Goal: Task Accomplishment & Management: Complete application form

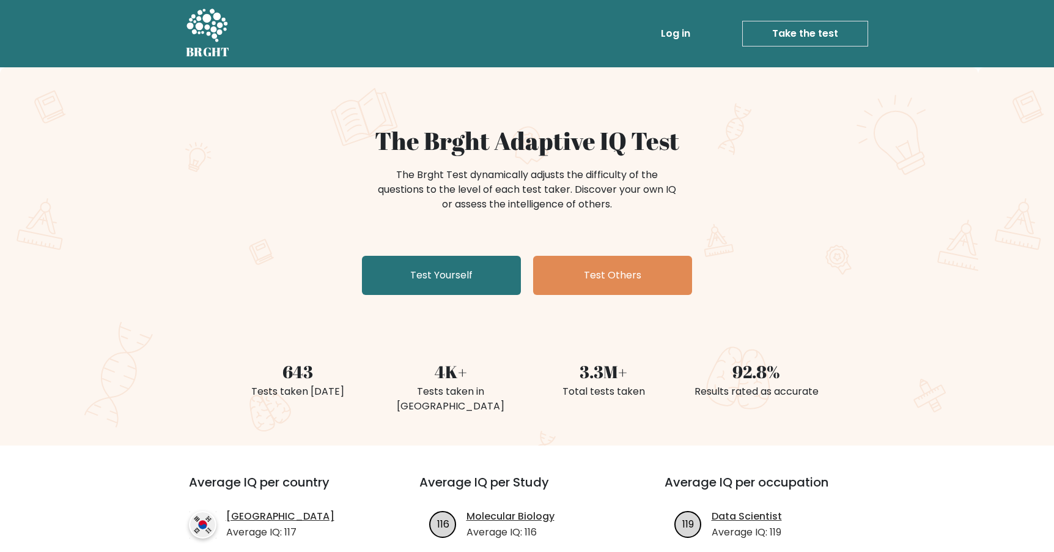
click at [687, 26] on link "Log in" at bounding box center [675, 33] width 39 height 24
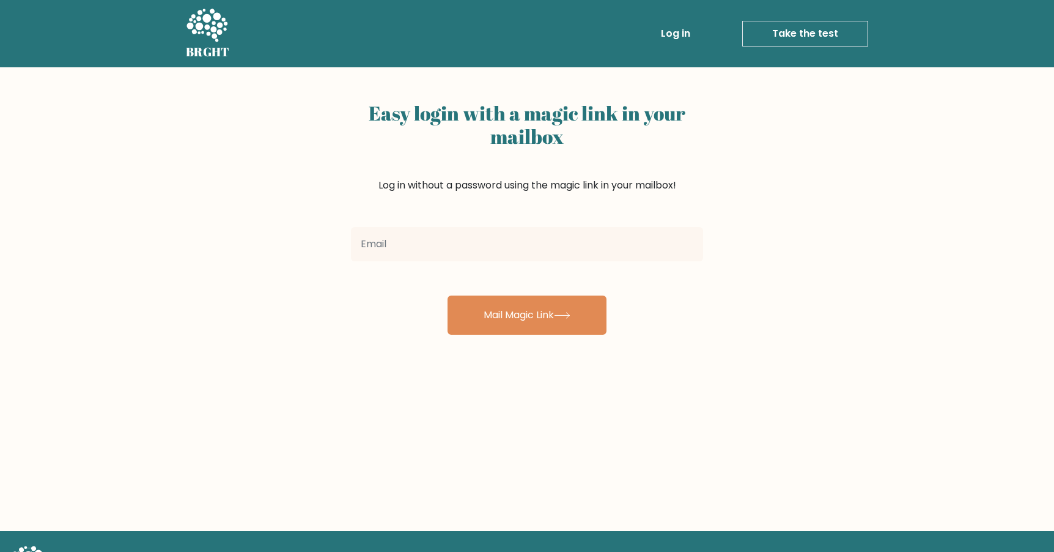
click at [465, 223] on div at bounding box center [527, 244] width 367 height 44
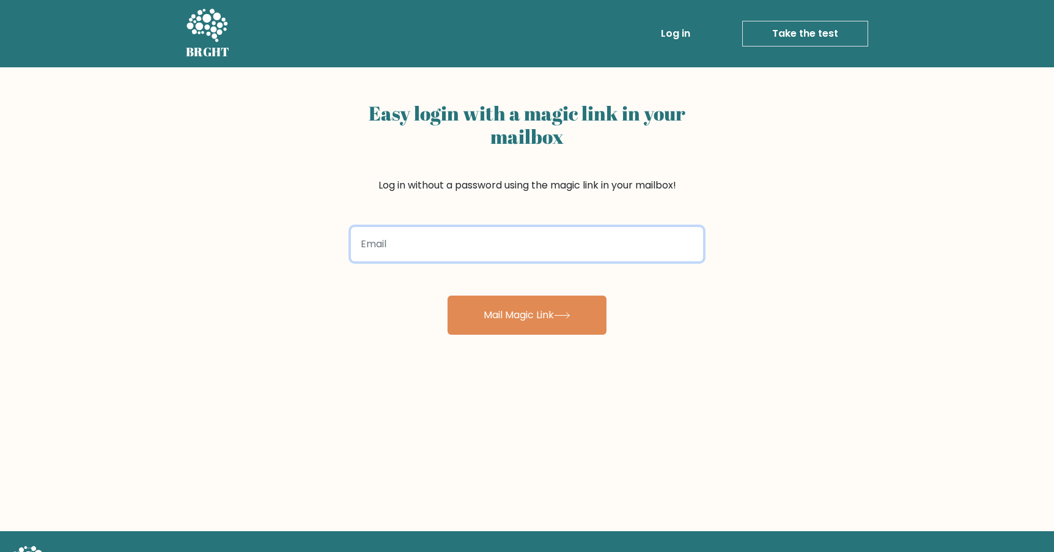
click at [449, 243] on input "email" at bounding box center [527, 244] width 352 height 34
type input "[EMAIL_ADDRESS][DOMAIN_NAME]"
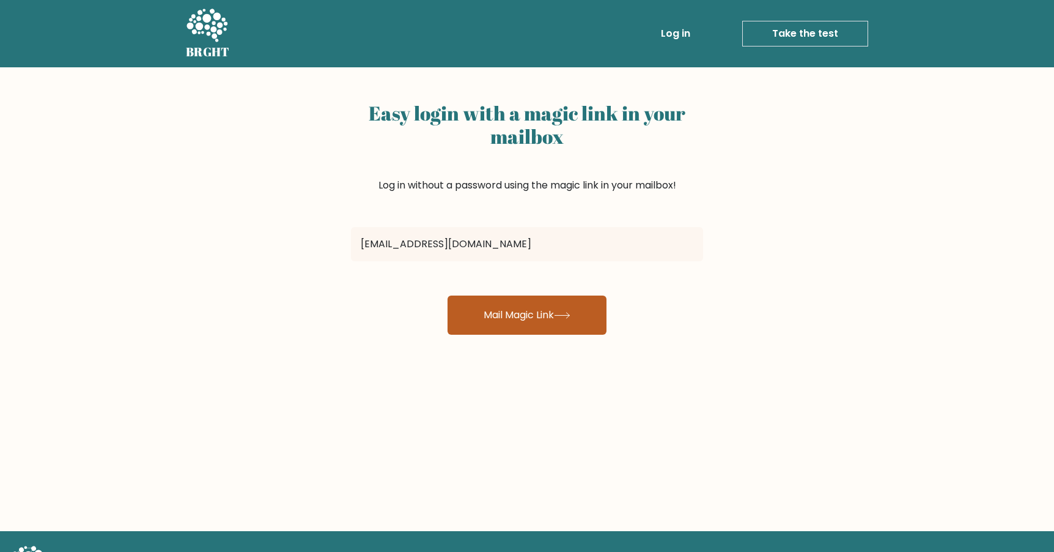
click at [517, 314] on button "Mail Magic Link" at bounding box center [527, 314] width 159 height 39
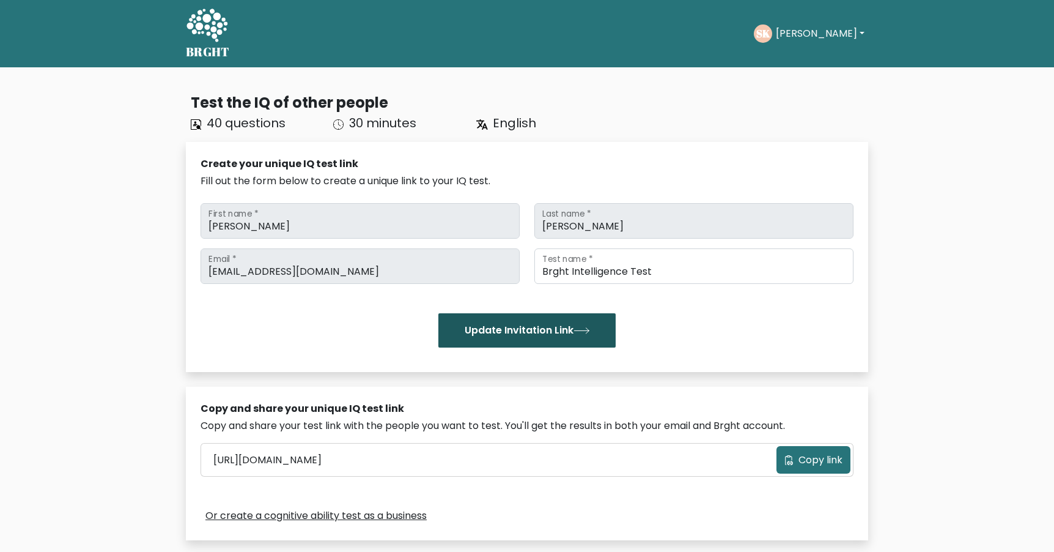
click at [559, 331] on button "Update Invitation Link" at bounding box center [526, 330] width 177 height 34
click at [786, 35] on button "[PERSON_NAME]" at bounding box center [820, 34] width 96 height 16
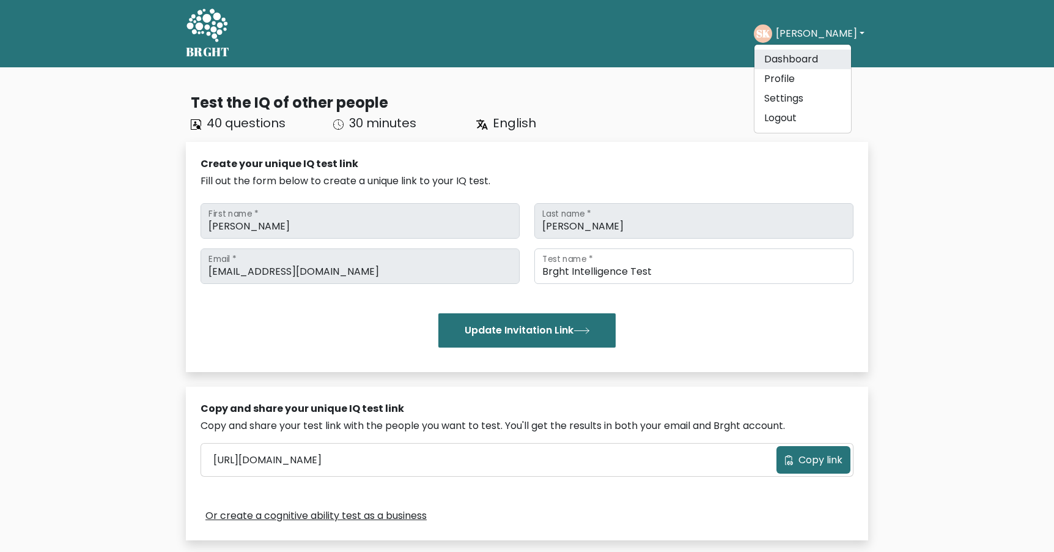
click at [780, 53] on link "Dashboard" at bounding box center [803, 60] width 97 height 20
click at [808, 31] on button "[PERSON_NAME]" at bounding box center [820, 34] width 96 height 16
click at [806, 55] on link "Dashboard" at bounding box center [803, 60] width 97 height 20
click at [817, 33] on button "[PERSON_NAME]" at bounding box center [820, 34] width 96 height 16
click at [791, 75] on link "Profile" at bounding box center [803, 79] width 97 height 20
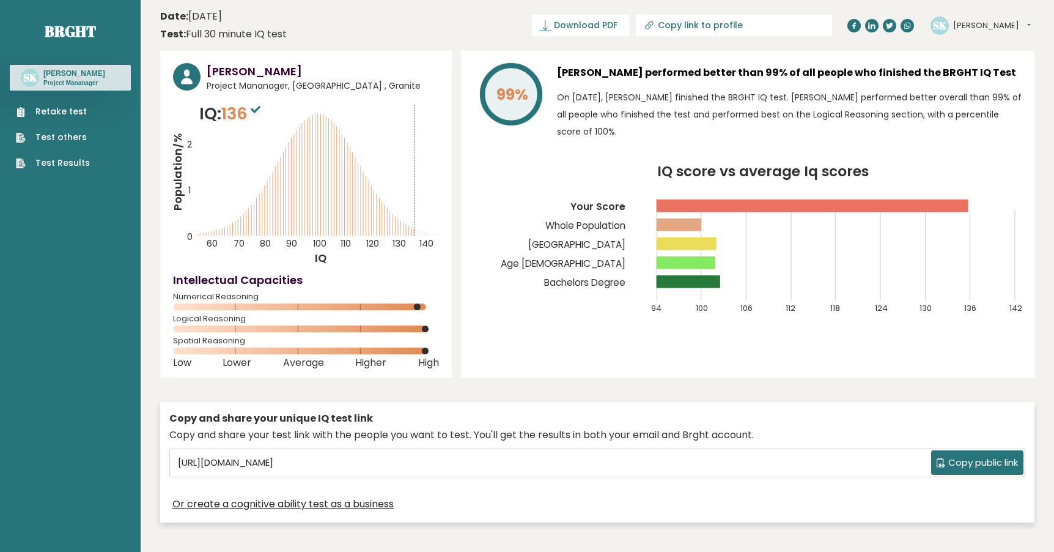
click at [59, 113] on link "Retake test" at bounding box center [53, 111] width 74 height 13
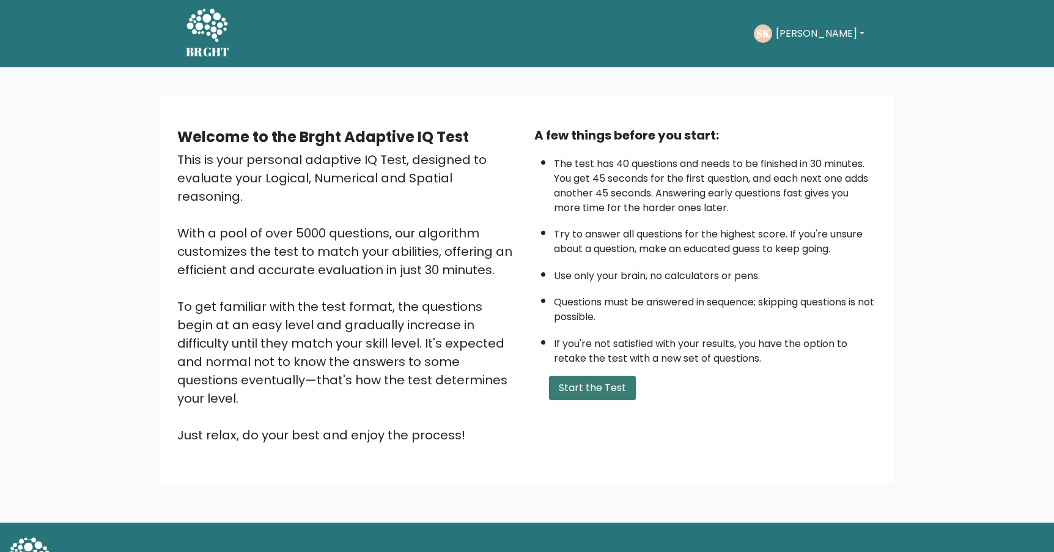
click at [595, 385] on button "Start the Test" at bounding box center [592, 387] width 87 height 24
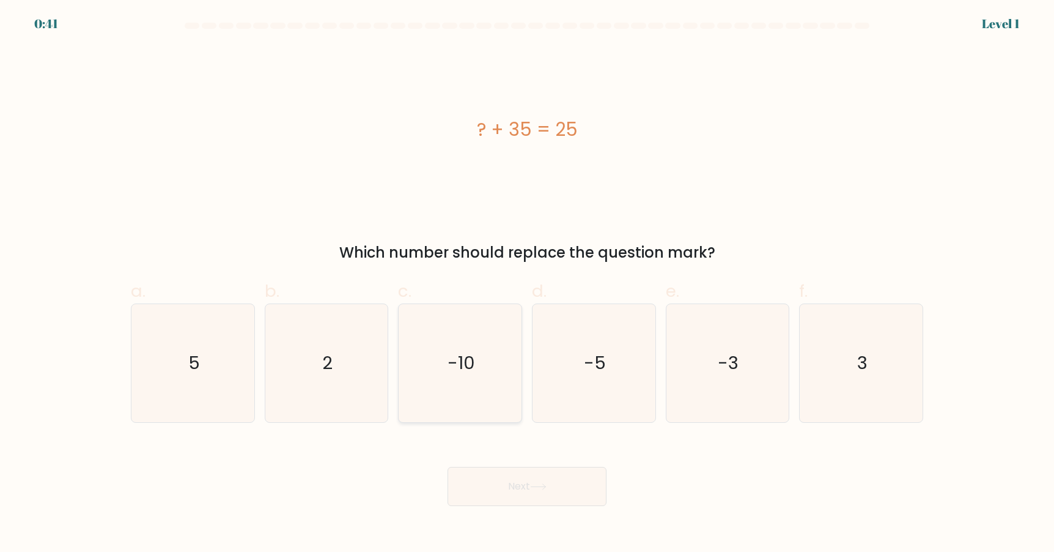
click at [446, 380] on icon "-10" at bounding box center [460, 363] width 118 height 118
click at [527, 284] on input "c. -10" at bounding box center [527, 280] width 1 height 8
radio input "true"
click at [539, 459] on div "Next" at bounding box center [527, 471] width 807 height 68
click at [539, 470] on button "Next" at bounding box center [527, 486] width 159 height 39
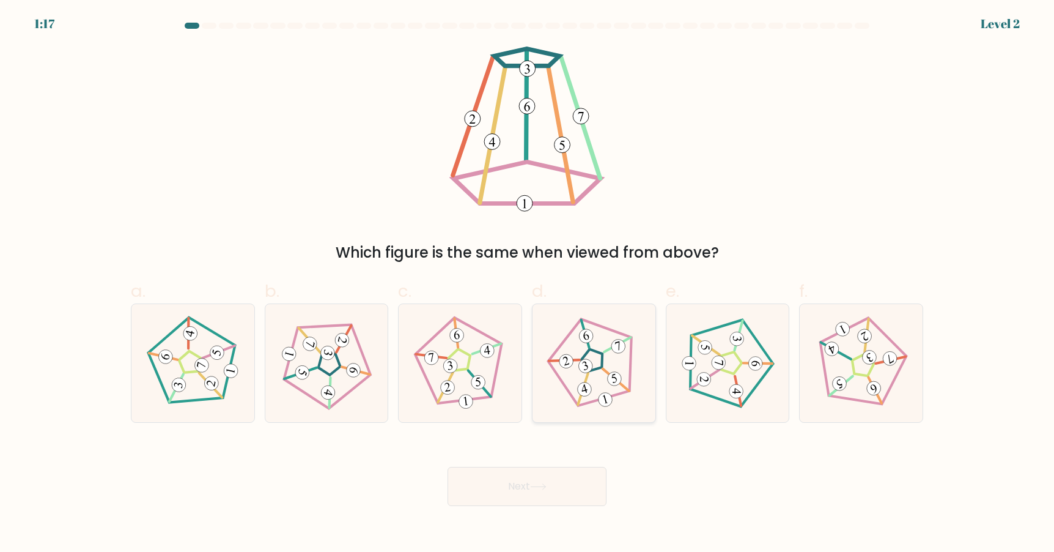
click at [589, 363] on 779 at bounding box center [585, 366] width 17 height 17
click at [528, 284] on input "d." at bounding box center [527, 280] width 1 height 8
radio input "true"
click at [543, 485] on icon at bounding box center [538, 486] width 17 height 7
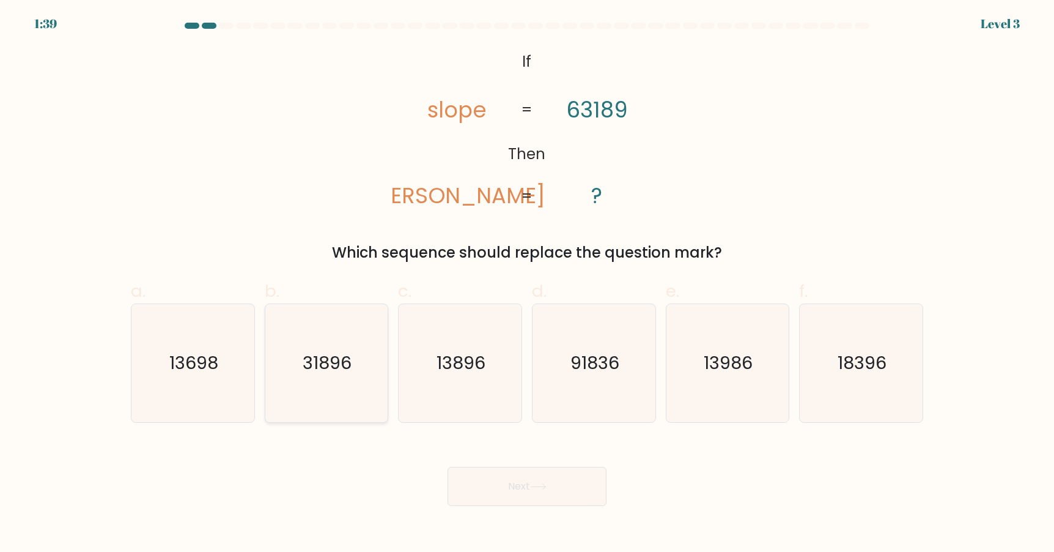
click at [351, 361] on text "31896" at bounding box center [327, 362] width 49 height 24
click at [527, 284] on input "b. 31896" at bounding box center [527, 280] width 1 height 8
radio input "true"
click at [521, 484] on button "Next" at bounding box center [527, 486] width 159 height 39
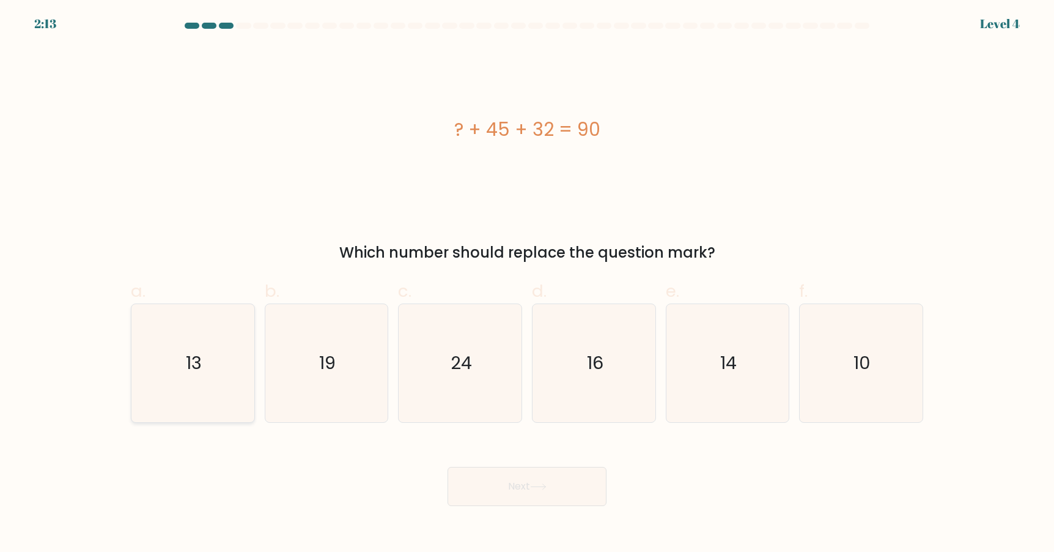
drag, startPoint x: 209, startPoint y: 377, endPoint x: 218, endPoint y: 382, distance: 10.4
click at [209, 377] on icon "13" at bounding box center [193, 363] width 118 height 118
click at [527, 284] on input "a. 13" at bounding box center [527, 280] width 1 height 8
radio input "true"
click at [557, 515] on body "2:13 Level 4 a." at bounding box center [527, 276] width 1054 height 552
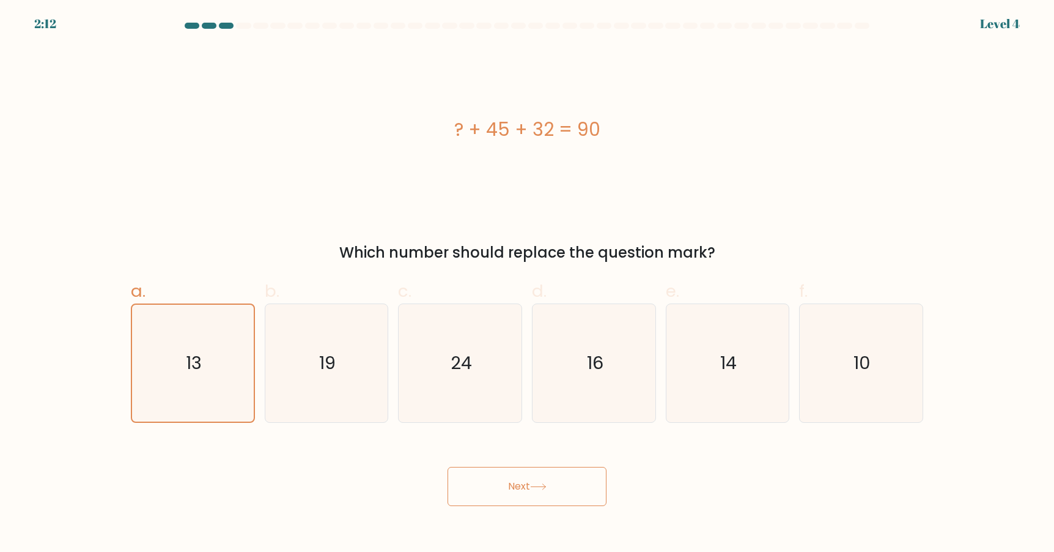
drag, startPoint x: 535, startPoint y: 489, endPoint x: 544, endPoint y: 493, distance: 9.3
click at [535, 489] on icon at bounding box center [538, 486] width 17 height 7
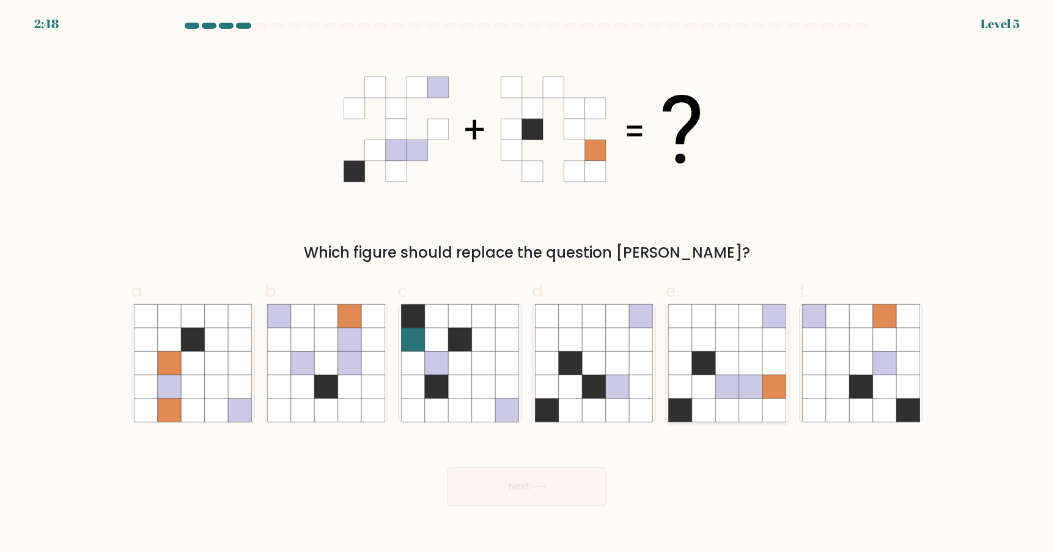
click at [725, 403] on icon at bounding box center [727, 409] width 23 height 23
click at [528, 284] on input "e." at bounding box center [527, 280] width 1 height 8
radio input "true"
click at [525, 487] on button "Next" at bounding box center [527, 486] width 159 height 39
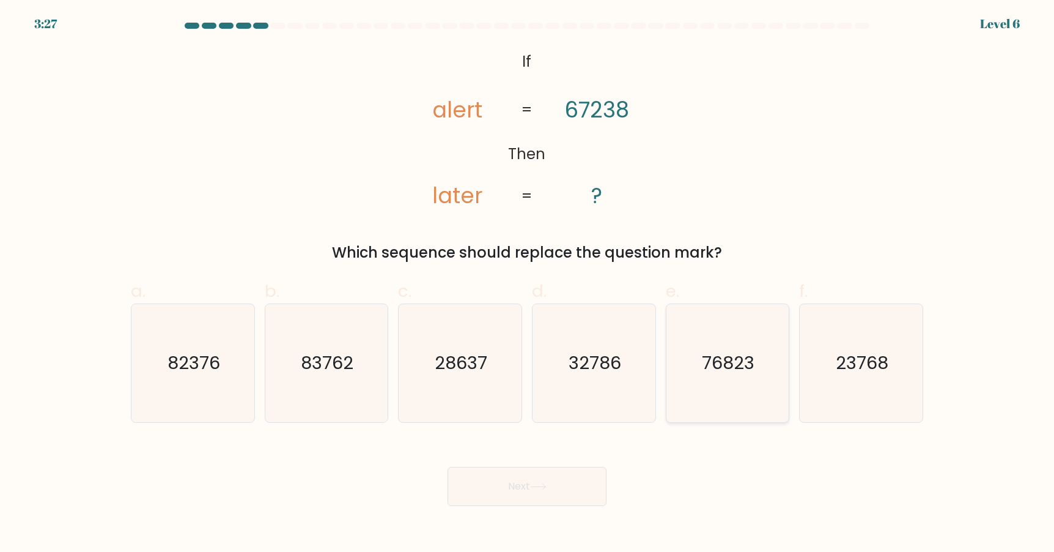
click at [756, 370] on icon "76823" at bounding box center [727, 363] width 118 height 118
click at [528, 284] on input "e. 76823" at bounding box center [527, 280] width 1 height 8
radio input "true"
click at [569, 474] on button "Next" at bounding box center [527, 486] width 159 height 39
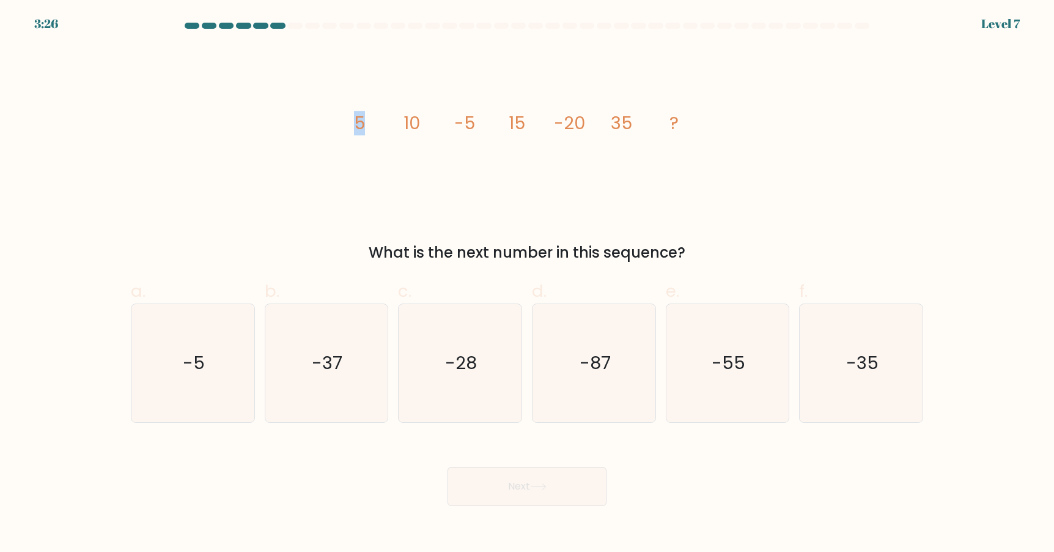
click at [381, 118] on icon "image/svg+xml 5 10 -5 15 -20 35 ?" at bounding box center [527, 129] width 367 height 166
drag, startPoint x: 404, startPoint y: 118, endPoint x: 427, endPoint y: 119, distance: 23.2
click at [427, 119] on icon "image/svg+xml 5 10 -5 15 -20 35 ?" at bounding box center [527, 129] width 367 height 166
click at [411, 119] on tspan "10" at bounding box center [412, 123] width 17 height 24
click at [631, 120] on tspan "35" at bounding box center [621, 123] width 21 height 24
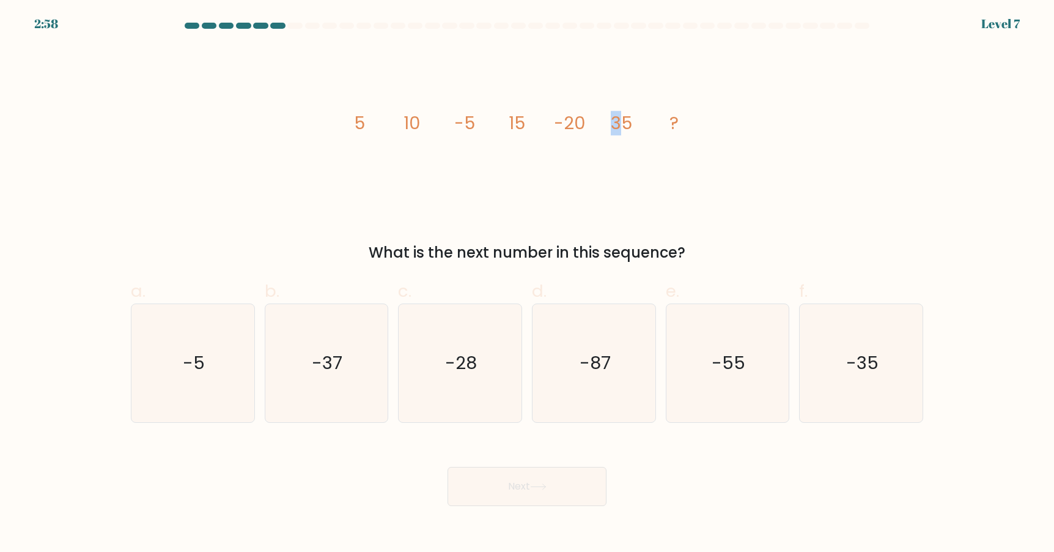
drag, startPoint x: 608, startPoint y: 122, endPoint x: 626, endPoint y: 122, distance: 18.3
click at [626, 122] on icon "image/svg+xml 5 10 -5 15 -20 35 ?" at bounding box center [527, 129] width 367 height 166
click at [626, 122] on tspan "35" at bounding box center [621, 123] width 21 height 24
click at [707, 353] on icon "-55" at bounding box center [727, 363] width 118 height 118
click at [528, 284] on input "e. -55" at bounding box center [527, 280] width 1 height 8
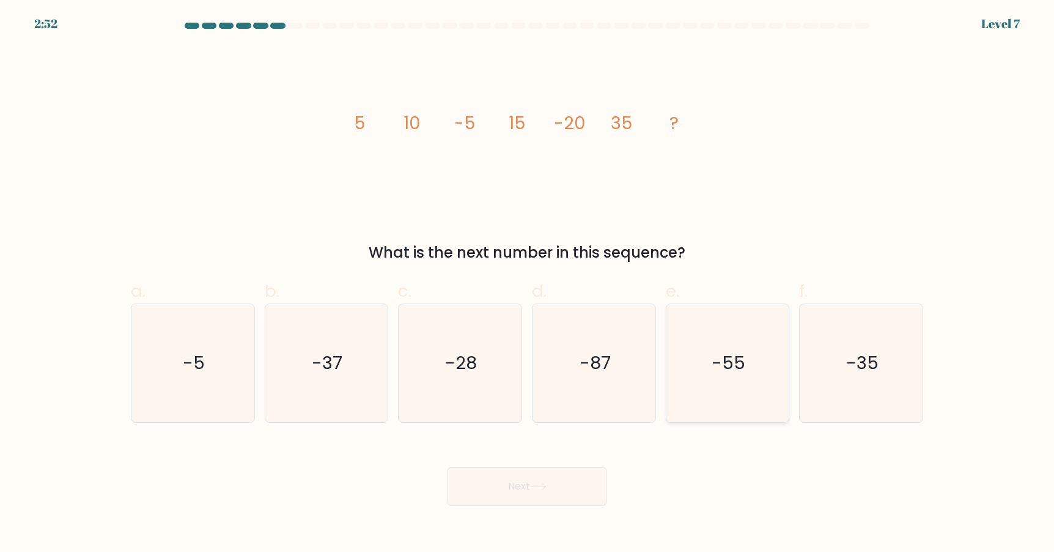
radio input "true"
click at [547, 485] on icon at bounding box center [538, 486] width 17 height 7
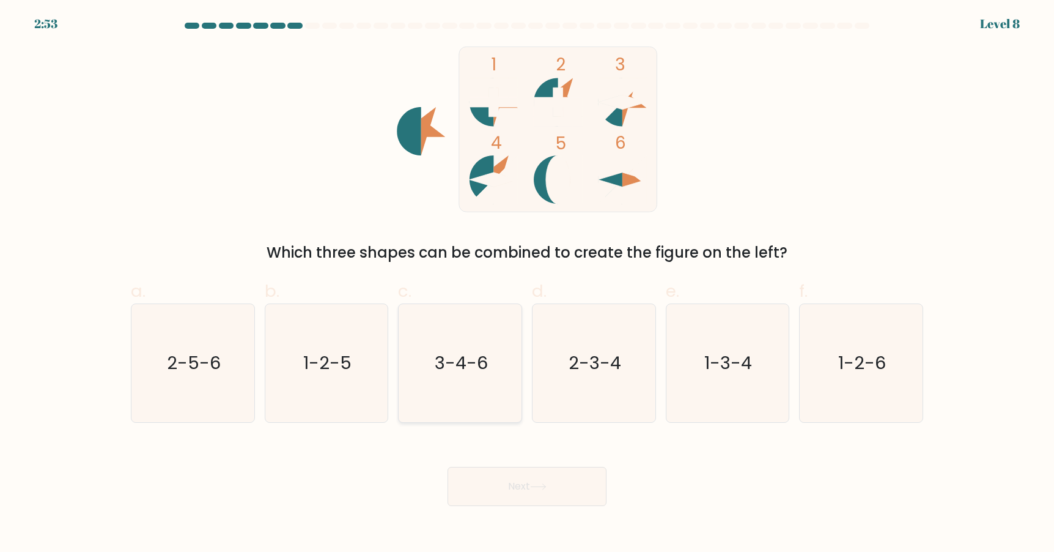
click at [473, 380] on icon "3-4-6" at bounding box center [460, 363] width 118 height 118
click at [527, 284] on input "c. 3-4-6" at bounding box center [527, 280] width 1 height 8
radio input "true"
click at [547, 481] on button "Next" at bounding box center [527, 486] width 159 height 39
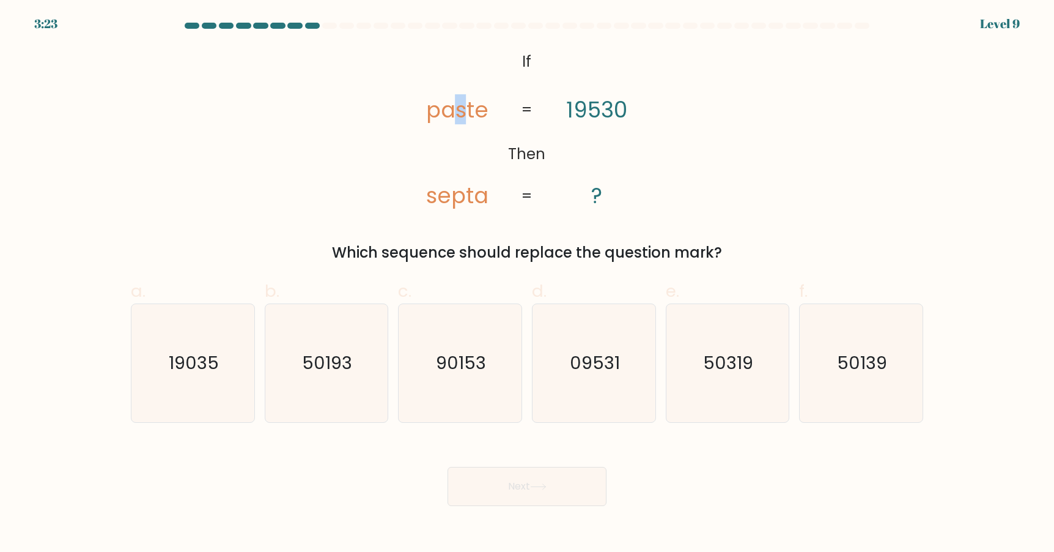
drag, startPoint x: 466, startPoint y: 113, endPoint x: 450, endPoint y: 111, distance: 16.0
click at [449, 111] on tspan "paste" at bounding box center [457, 109] width 62 height 30
click at [438, 195] on tspan "septa" at bounding box center [457, 195] width 62 height 30
drag, startPoint x: 439, startPoint y: 199, endPoint x: 421, endPoint y: 195, distance: 18.7
click at [421, 195] on icon "@import url('https://fonts.googleapis.com/css?family=Abril+Fatface:400,100,100i…" at bounding box center [527, 129] width 268 height 166
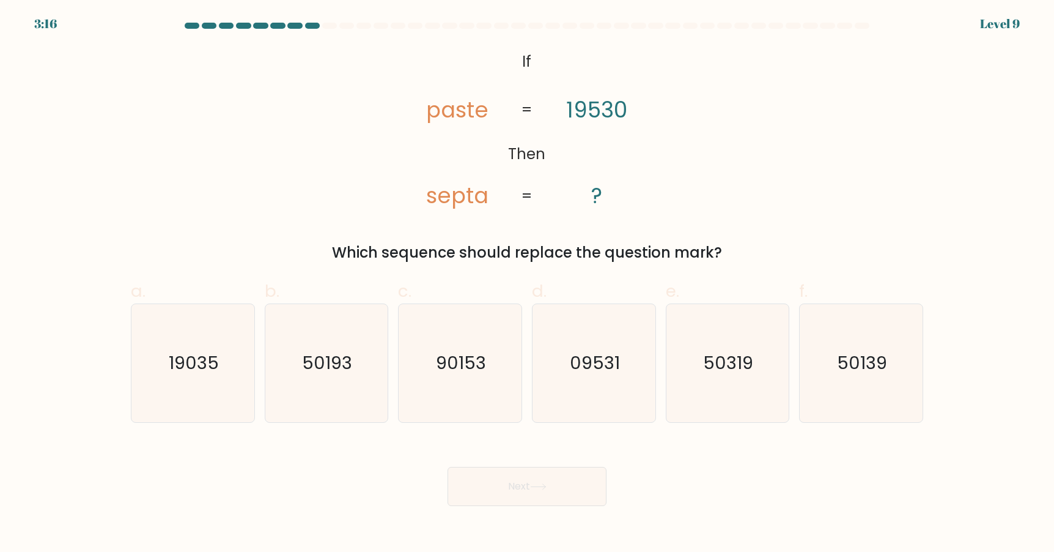
click at [445, 106] on tspan "paste" at bounding box center [457, 109] width 62 height 30
click at [467, 108] on tspan "paste" at bounding box center [457, 109] width 62 height 30
click at [480, 109] on tspan "paste" at bounding box center [457, 109] width 62 height 30
click at [324, 361] on text "50193" at bounding box center [328, 362] width 50 height 24
click at [527, 284] on input "b. 50193" at bounding box center [527, 280] width 1 height 8
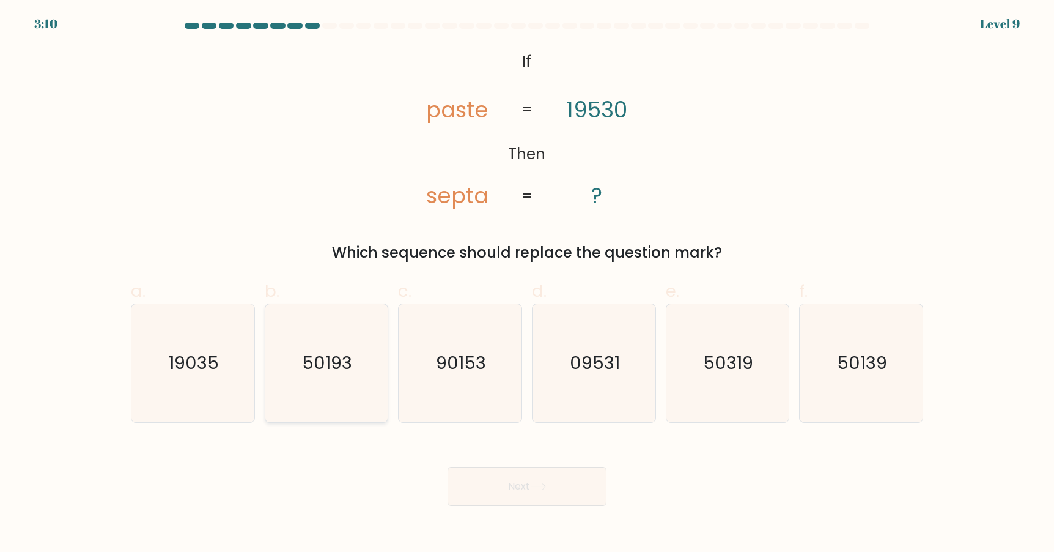
radio input "true"
click at [887, 367] on icon "50139" at bounding box center [861, 363] width 118 height 118
click at [528, 284] on input "f. 50139" at bounding box center [527, 280] width 1 height 8
radio input "true"
click at [557, 484] on button "Next" at bounding box center [527, 486] width 159 height 39
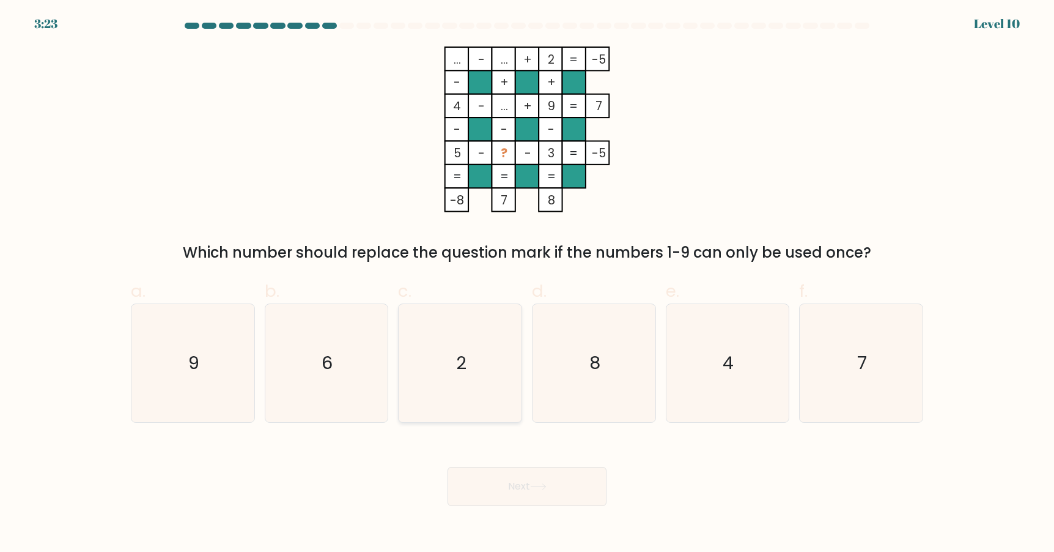
click at [435, 353] on icon "2" at bounding box center [460, 363] width 118 height 118
click at [527, 284] on input "c. 2" at bounding box center [527, 280] width 1 height 8
radio input "true"
click at [858, 363] on text "7" at bounding box center [863, 362] width 10 height 24
click at [528, 284] on input "f. 7" at bounding box center [527, 280] width 1 height 8
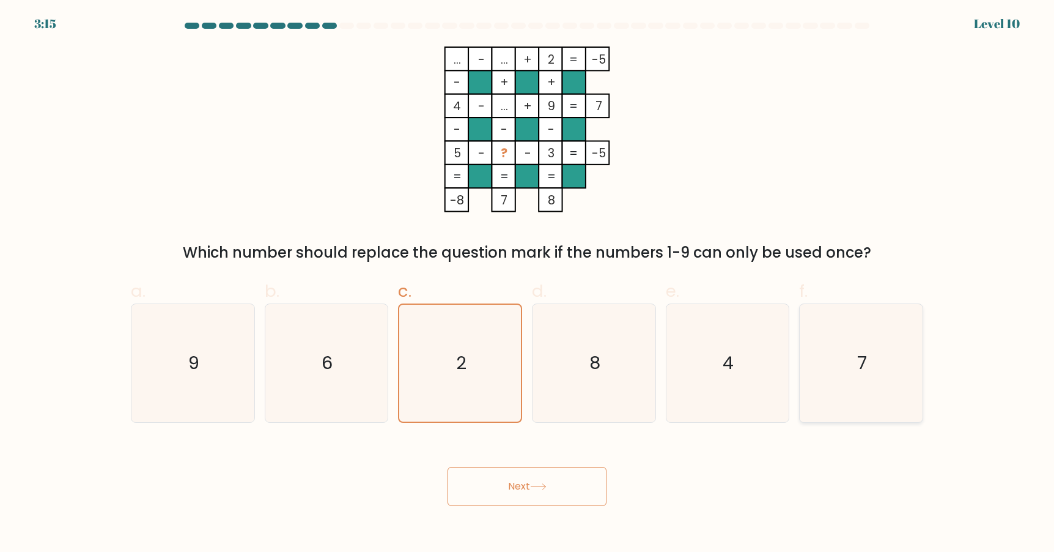
radio input "true"
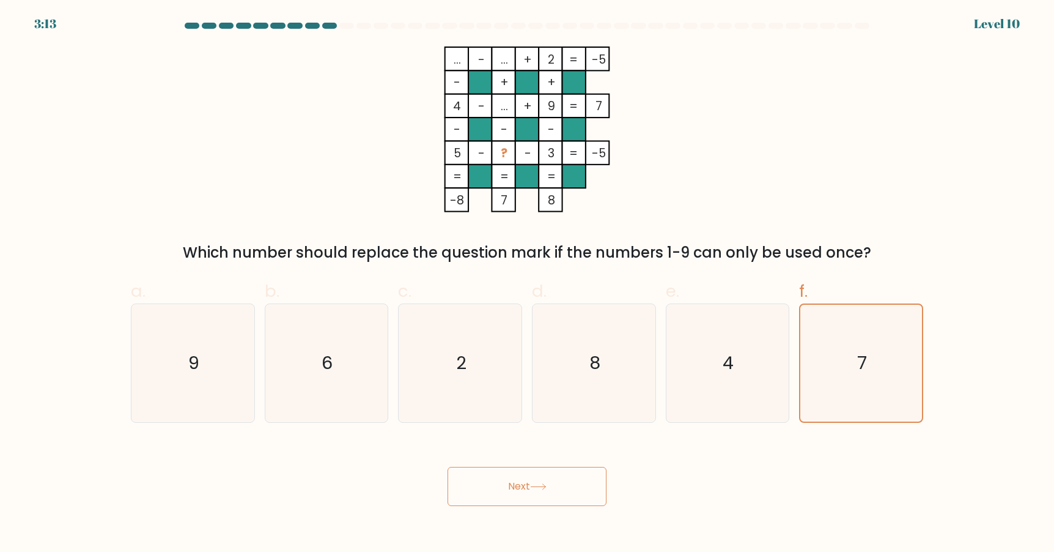
click at [553, 479] on button "Next" at bounding box center [527, 486] width 159 height 39
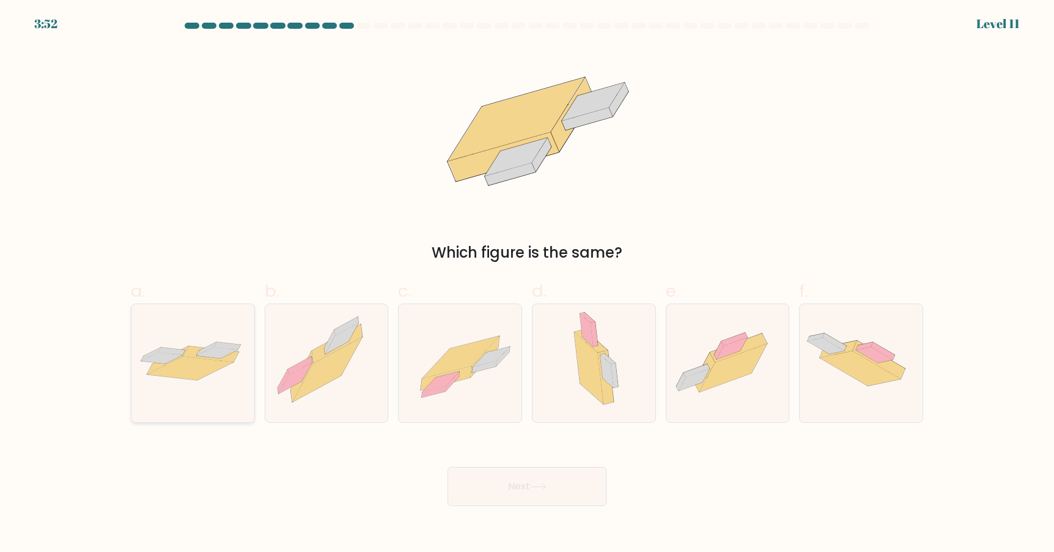
click at [183, 371] on icon at bounding box center [190, 367] width 86 height 23
click at [527, 284] on input "a." at bounding box center [527, 280] width 1 height 8
radio input "true"
click at [523, 473] on button "Next" at bounding box center [527, 486] width 159 height 39
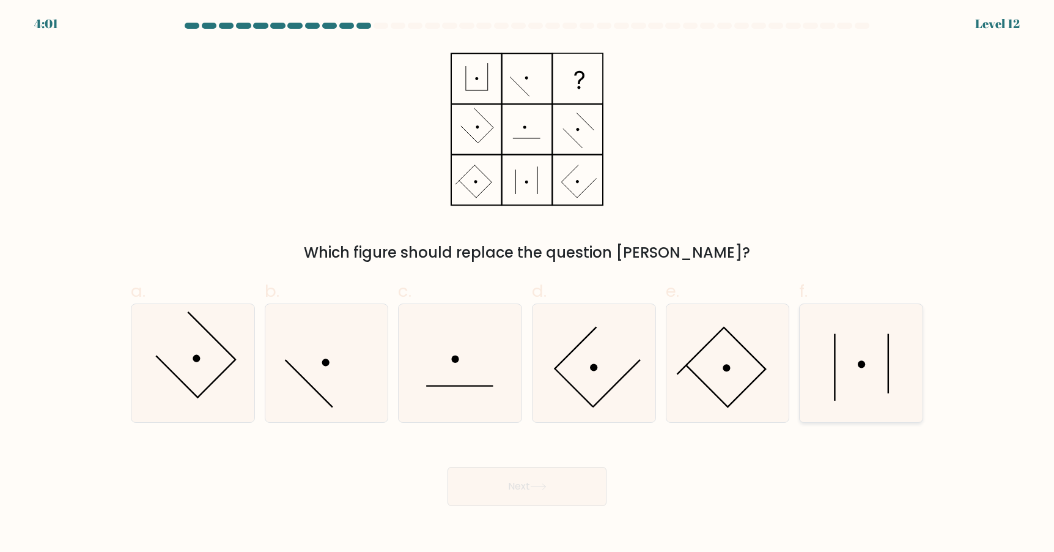
click at [847, 379] on icon at bounding box center [861, 363] width 118 height 118
click at [528, 284] on input "f." at bounding box center [527, 280] width 1 height 8
radio input "true"
click at [532, 487] on button "Next" at bounding box center [527, 486] width 159 height 39
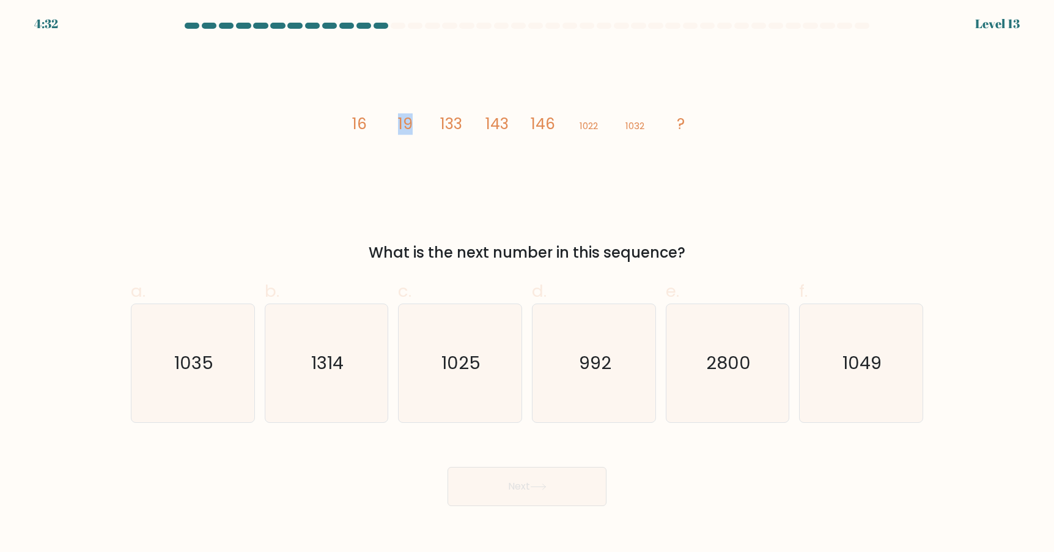
drag, startPoint x: 395, startPoint y: 121, endPoint x: 438, endPoint y: 120, distance: 42.8
click at [438, 120] on icon "image/svg+xml 16 19 133 143 146 1022 1032 ?" at bounding box center [527, 129] width 367 height 166
drag, startPoint x: 414, startPoint y: 121, endPoint x: 357, endPoint y: 121, distance: 56.9
click at [357, 121] on icon "image/svg+xml 16 19 133 143 146 1022 1032 ?" at bounding box center [527, 129] width 367 height 166
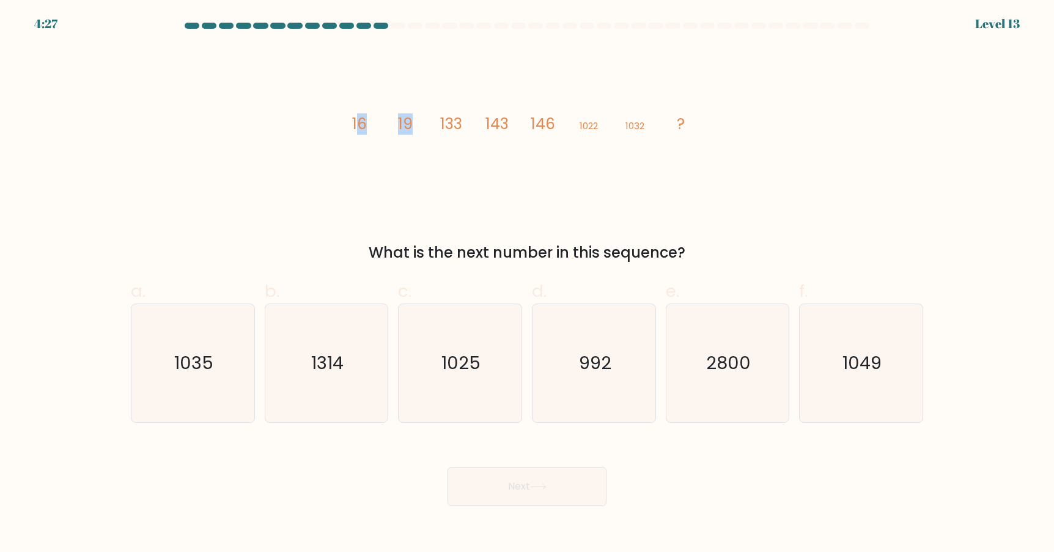
click at [357, 121] on tspan "16" at bounding box center [359, 123] width 15 height 21
drag, startPoint x: 457, startPoint y: 120, endPoint x: 438, endPoint y: 120, distance: 19.0
click at [438, 120] on icon "image/svg+xml 16 19 133 143 146 1022 1032 ?" at bounding box center [527, 129] width 367 height 166
click at [185, 341] on icon "1035" at bounding box center [193, 363] width 118 height 118
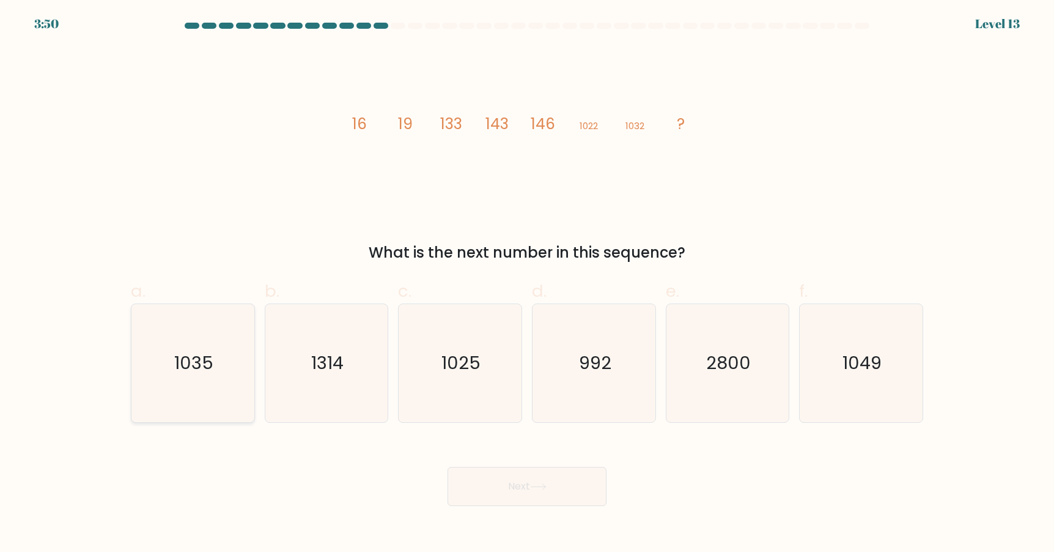
click at [527, 284] on input "a. 1035" at bounding box center [527, 280] width 1 height 8
radio input "true"
click at [556, 483] on button "Next" at bounding box center [527, 486] width 159 height 39
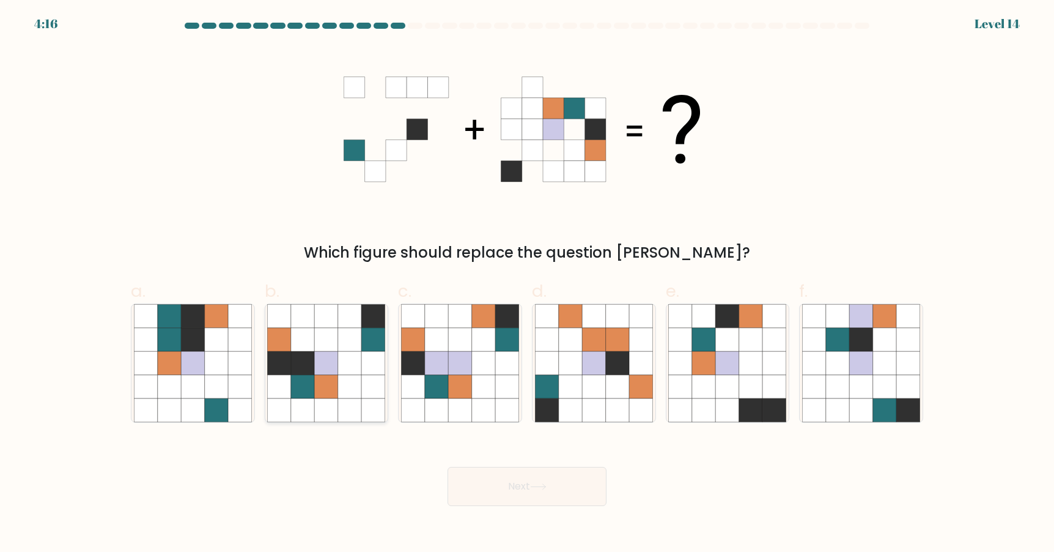
click at [303, 371] on icon at bounding box center [302, 362] width 23 height 23
click at [527, 284] on input "b." at bounding box center [527, 280] width 1 height 8
radio input "true"
click at [541, 484] on icon at bounding box center [538, 486] width 17 height 7
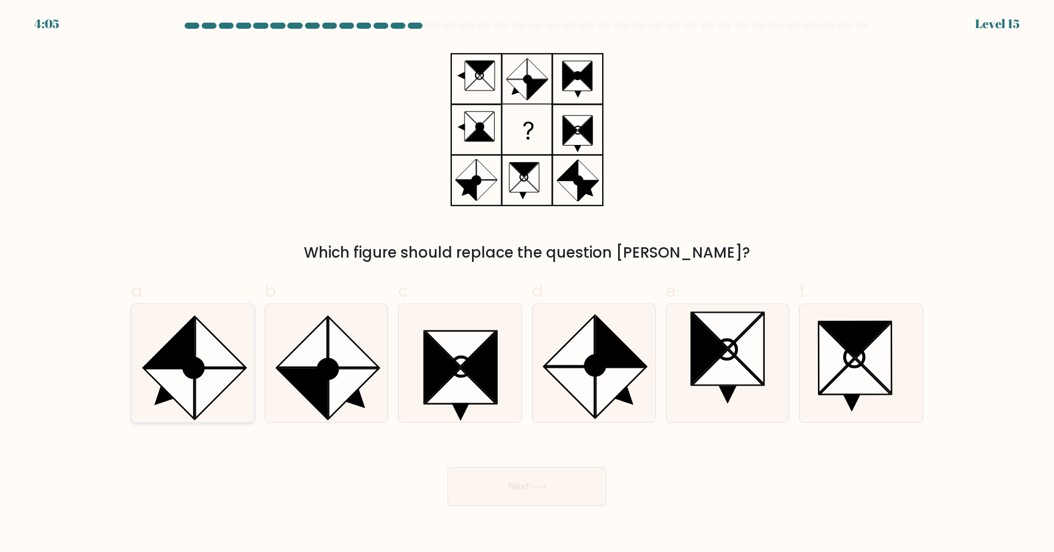
click at [168, 358] on icon at bounding box center [169, 342] width 50 height 50
click at [527, 284] on input "a." at bounding box center [527, 280] width 1 height 8
radio input "true"
click at [548, 478] on button "Next" at bounding box center [527, 486] width 159 height 39
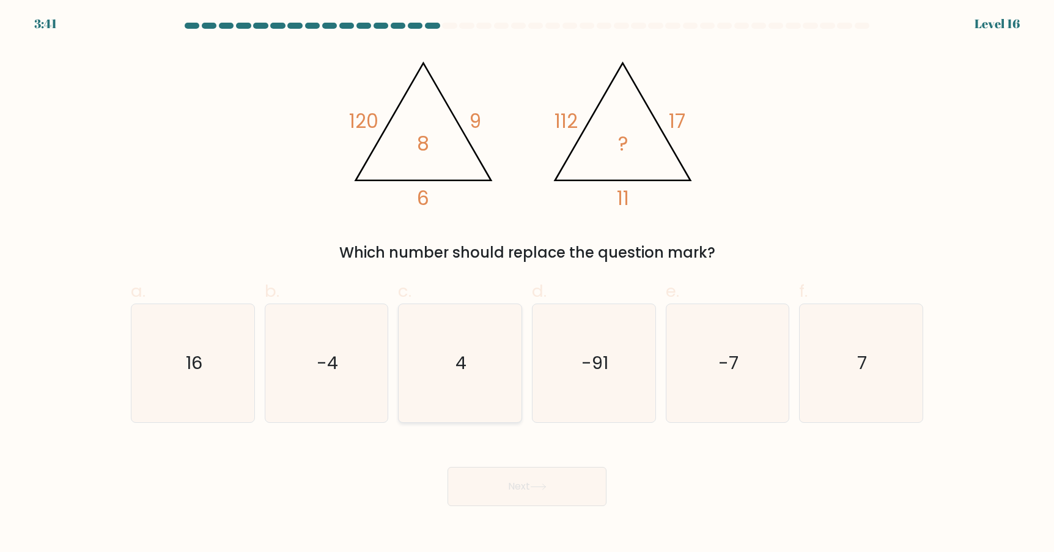
click at [482, 391] on icon "4" at bounding box center [460, 363] width 118 height 118
click at [527, 284] on input "c. 4" at bounding box center [527, 280] width 1 height 8
radio input "true"
click at [548, 493] on button "Next" at bounding box center [527, 486] width 159 height 39
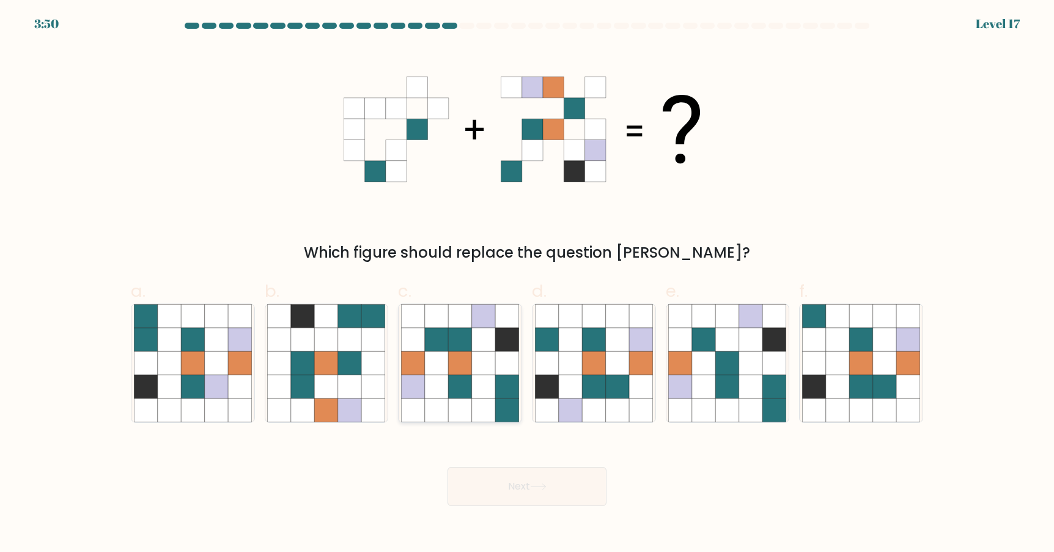
click at [473, 343] on icon at bounding box center [483, 339] width 23 height 23
click at [527, 284] on input "c." at bounding box center [527, 280] width 1 height 8
radio input "true"
click at [548, 494] on button "Next" at bounding box center [527, 486] width 159 height 39
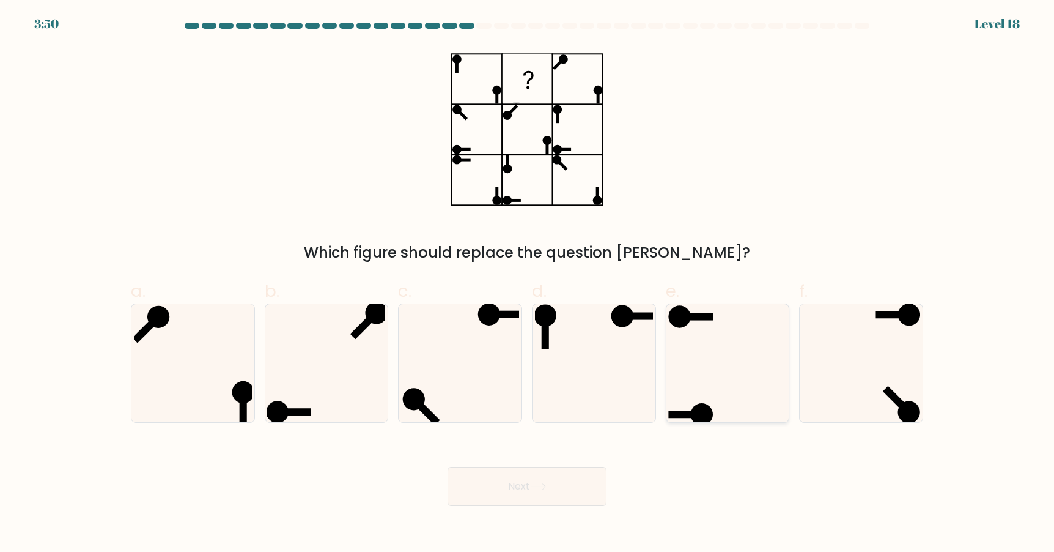
click at [750, 360] on icon at bounding box center [727, 363] width 118 height 118
click at [528, 284] on input "e." at bounding box center [527, 280] width 1 height 8
radio input "true"
click at [559, 482] on button "Next" at bounding box center [527, 486] width 159 height 39
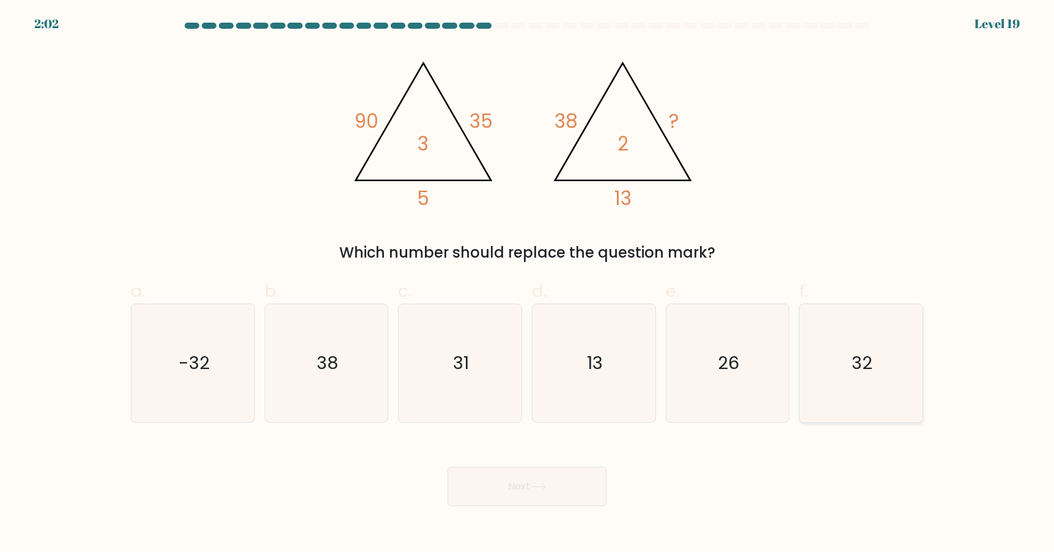
click at [832, 361] on icon "32" at bounding box center [861, 363] width 118 height 118
click at [528, 284] on input "f. 32" at bounding box center [527, 280] width 1 height 8
radio input "true"
click at [542, 480] on button "Next" at bounding box center [527, 486] width 159 height 39
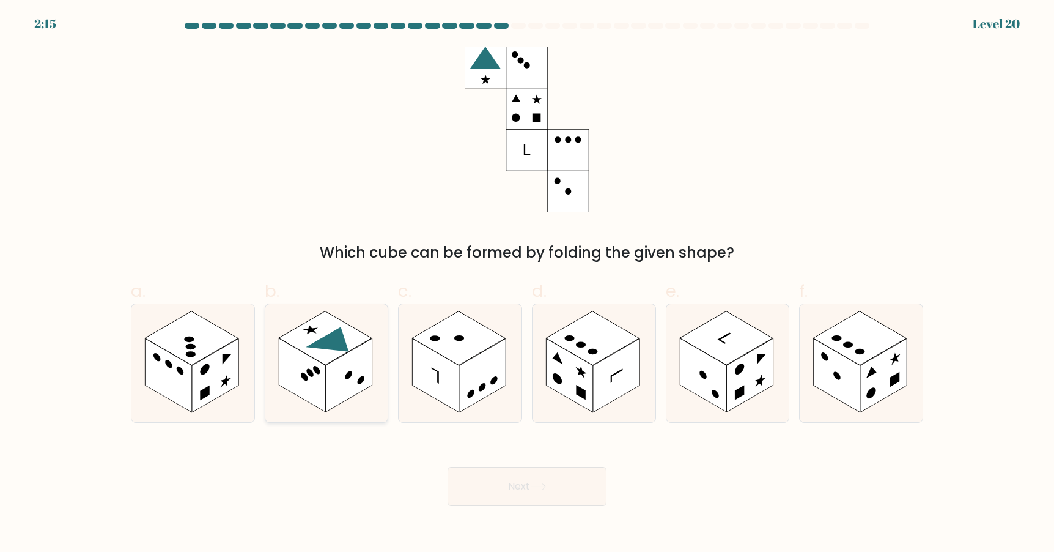
click at [302, 346] on rect at bounding box center [326, 338] width 94 height 54
click at [527, 284] on input "b." at bounding box center [527, 280] width 1 height 8
radio input "true"
click at [570, 482] on button "Next" at bounding box center [527, 486] width 159 height 39
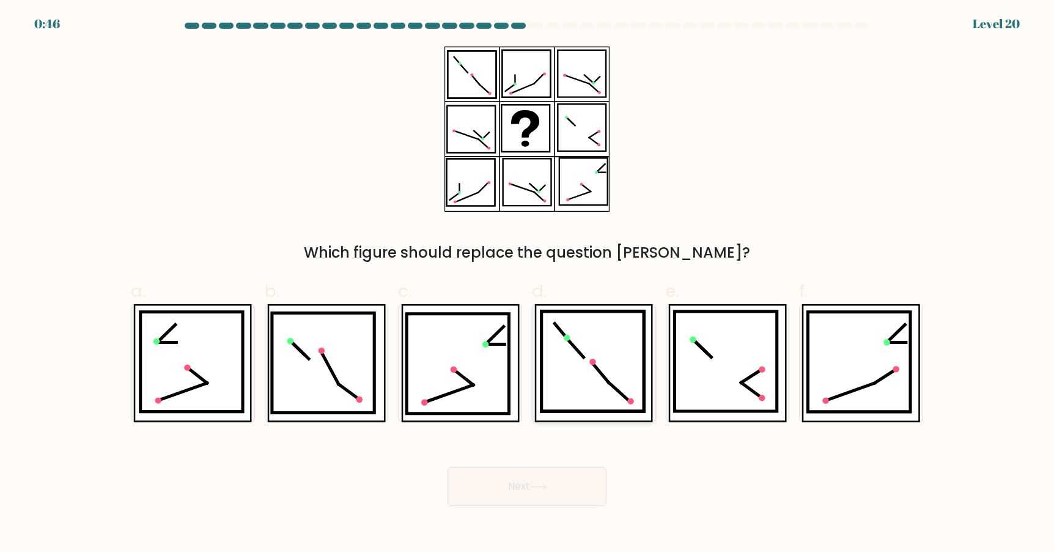
click at [572, 372] on icon at bounding box center [593, 361] width 103 height 100
click at [528, 284] on input "d." at bounding box center [527, 280] width 1 height 8
radio input "true"
click at [544, 487] on icon at bounding box center [538, 487] width 15 height 6
